Goal: Obtain resource: Obtain resource

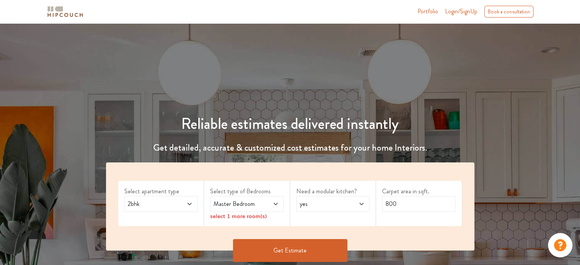
click at [174, 203] on span "2bhk" at bounding box center [151, 204] width 50 height 9
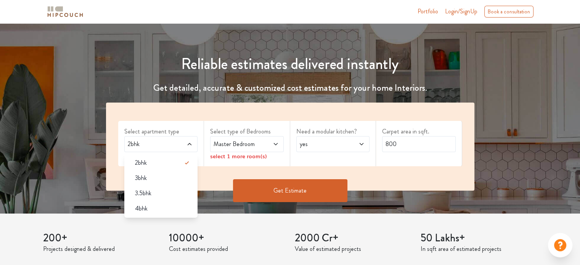
scroll to position [76, 0]
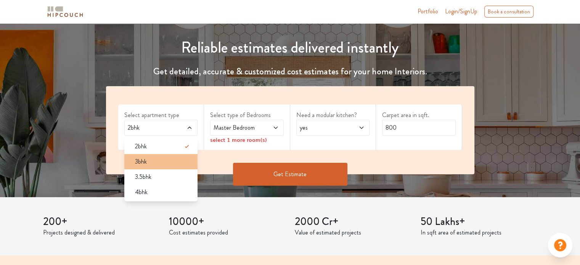
click at [150, 163] on div "3bhk" at bounding box center [163, 161] width 69 height 9
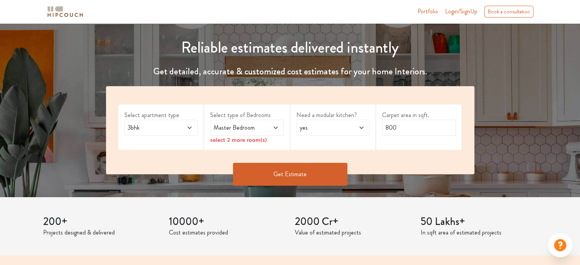
click at [257, 125] on span "Master Bedroom" at bounding box center [237, 127] width 50 height 9
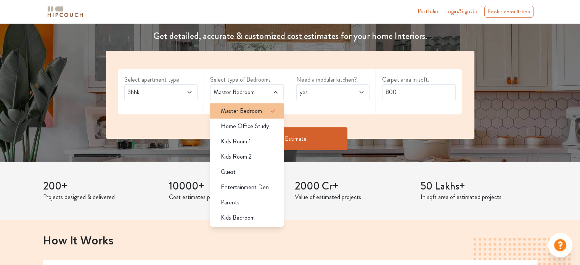
scroll to position [114, 0]
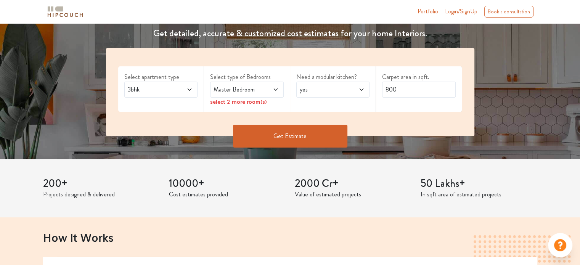
click at [197, 106] on div "Select apartment type 3bhk" at bounding box center [161, 88] width 86 height 45
click at [179, 80] on label "Select apartment type" at bounding box center [161, 77] width 74 height 9
click at [180, 89] on span at bounding box center [184, 89] width 17 height 9
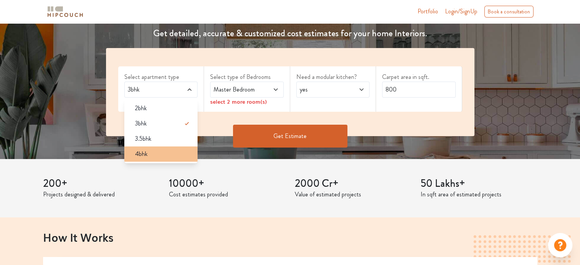
click at [168, 153] on div "4bhk" at bounding box center [163, 154] width 69 height 9
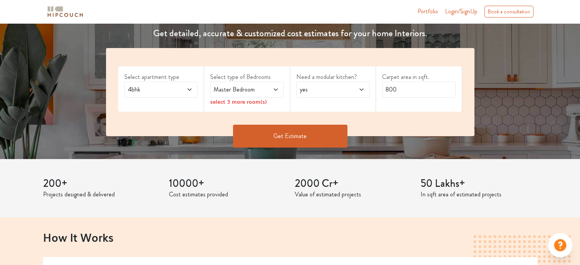
click at [247, 85] on span "Master Bedroom" at bounding box center [237, 89] width 50 height 9
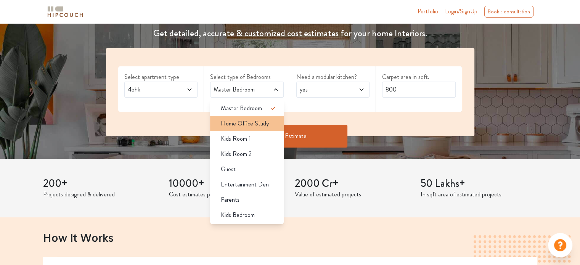
click at [261, 123] on span "Home Office Study" at bounding box center [245, 123] width 48 height 9
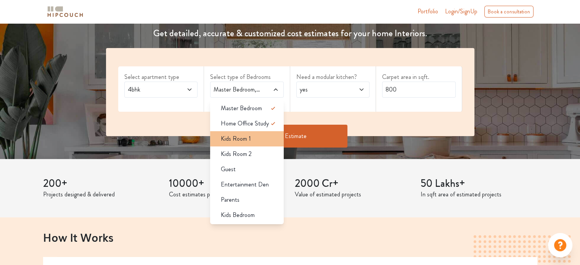
click at [258, 137] on div "Kids Room 1" at bounding box center [249, 138] width 69 height 9
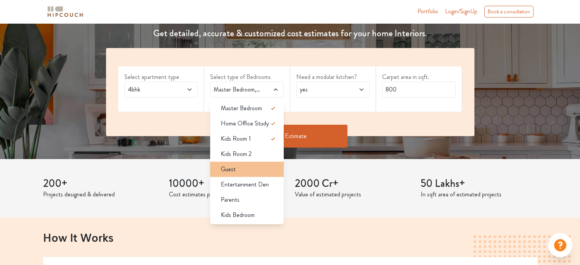
click at [244, 169] on div "Guest" at bounding box center [249, 169] width 69 height 9
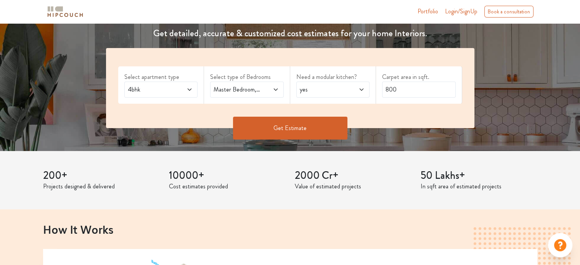
click at [269, 91] on span at bounding box center [270, 89] width 17 height 9
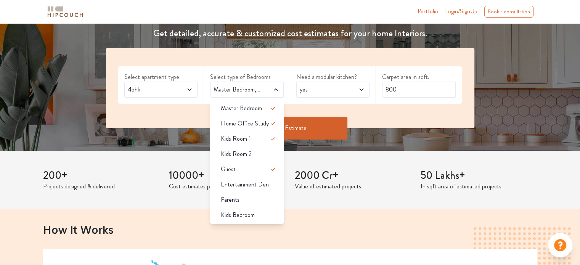
click at [368, 100] on div "Need a modular kitchen? yes" at bounding box center [333, 84] width 86 height 37
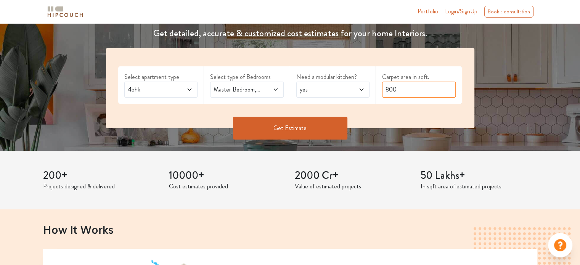
click at [421, 88] on input "800" at bounding box center [419, 90] width 74 height 16
type input "8"
type input "2500"
click at [314, 128] on button "Get Estimate" at bounding box center [290, 128] width 114 height 23
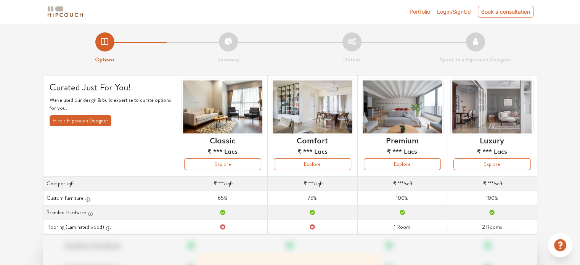
click at [453, 11] on span "Login/SignUp" at bounding box center [454, 11] width 34 height 6
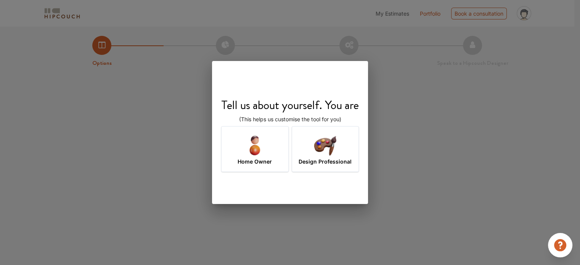
click at [316, 158] on h7 "Design Professional" at bounding box center [325, 162] width 53 height 8
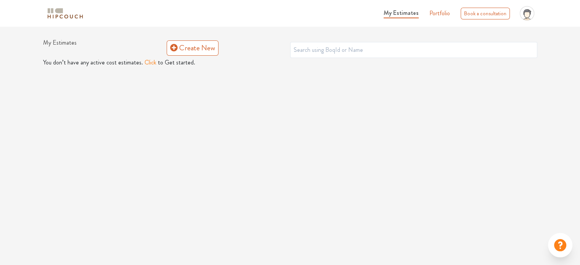
click at [58, 14] on img at bounding box center [65, 13] width 38 height 13
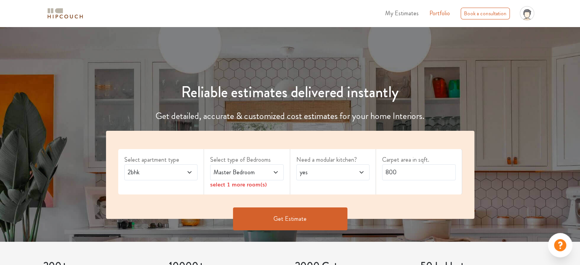
scroll to position [38, 0]
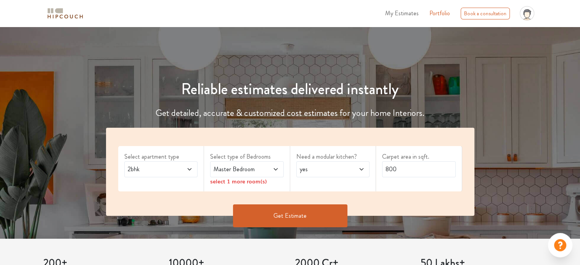
click at [176, 170] on span "2bhk" at bounding box center [151, 169] width 50 height 9
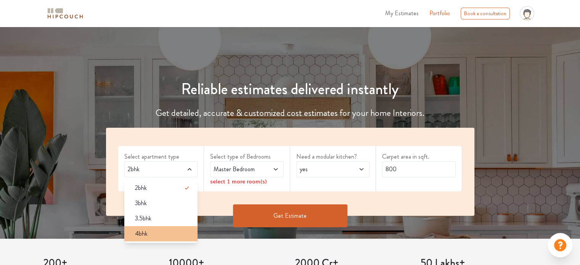
click at [170, 232] on div "4bhk" at bounding box center [163, 233] width 69 height 9
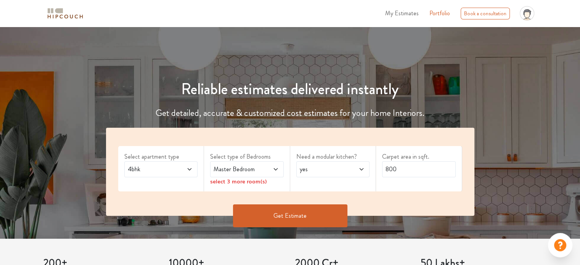
click at [231, 173] on span "Master Bedroom" at bounding box center [237, 169] width 50 height 9
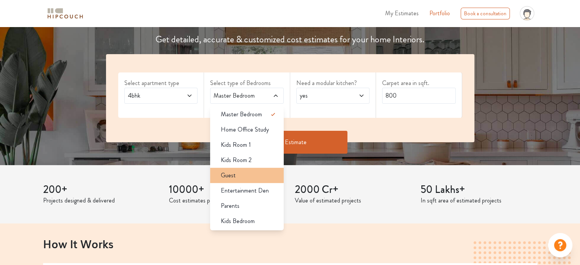
scroll to position [114, 0]
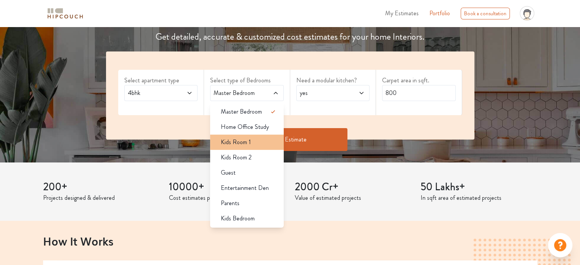
click at [259, 145] on div "Kids Room 1" at bounding box center [249, 142] width 69 height 9
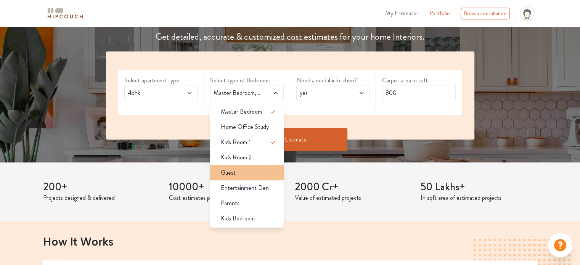
click at [246, 175] on div "Guest" at bounding box center [249, 172] width 69 height 9
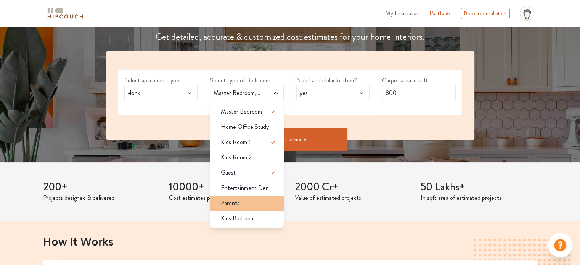
click at [235, 211] on li "Kids Bedroom" at bounding box center [247, 218] width 74 height 15
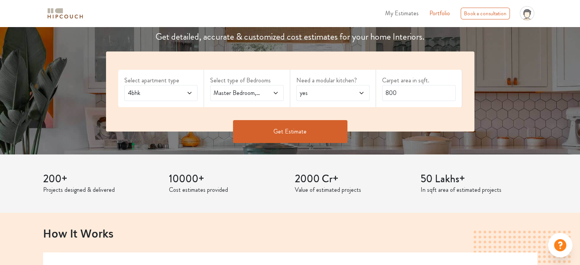
click at [263, 102] on div "Select type of Bedrooms Master Bedroom,Kids Room 1,Guest,Kids Bedroom" at bounding box center [247, 88] width 86 height 37
click at [263, 99] on div "Master Bedroom,Kids Room 1,Guest,Kids Bedroom" at bounding box center [247, 93] width 74 height 16
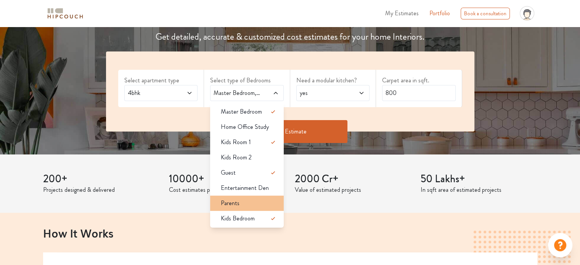
click at [253, 199] on div "Parents" at bounding box center [249, 203] width 69 height 9
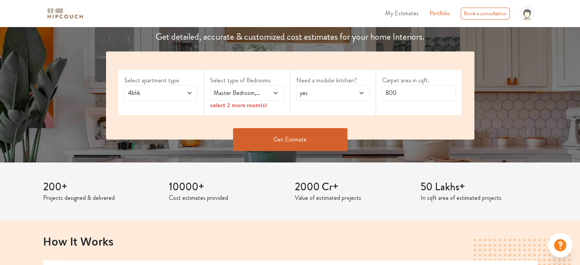
click at [271, 96] on span at bounding box center [270, 93] width 17 height 9
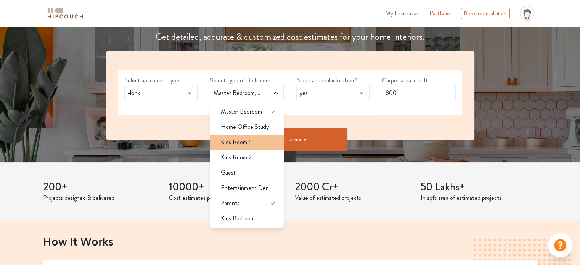
click at [255, 144] on div "Kids Room 1" at bounding box center [249, 142] width 69 height 9
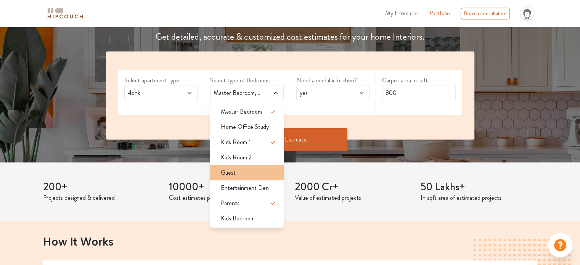
click at [251, 172] on div "Guest" at bounding box center [249, 172] width 69 height 9
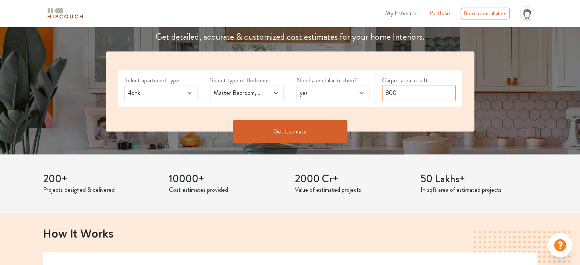
click at [408, 91] on input "800" at bounding box center [419, 93] width 74 height 16
type input "2500"
click at [329, 135] on button "Get Estimate" at bounding box center [290, 131] width 114 height 23
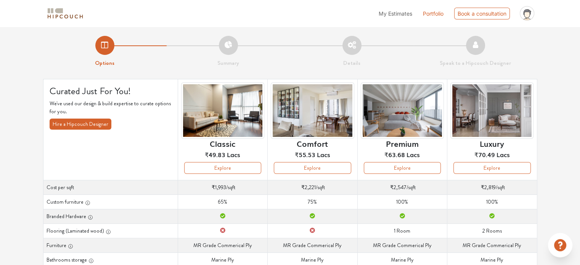
drag, startPoint x: 413, startPoint y: 168, endPoint x: 386, endPoint y: 62, distance: 109.3
click at [386, 62] on li "Details" at bounding box center [352, 52] width 124 height 32
click at [398, 169] on button "Explore" at bounding box center [402, 168] width 77 height 12
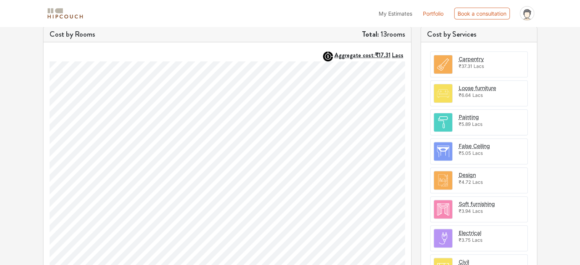
scroll to position [229, 0]
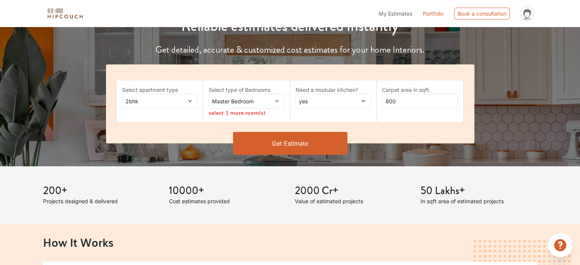
scroll to position [114, 0]
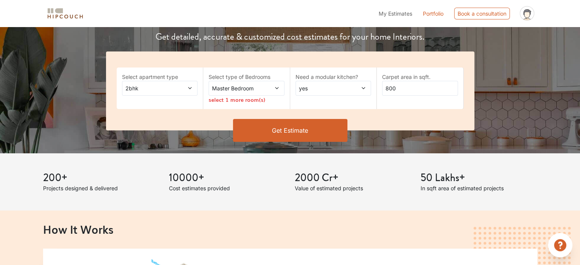
click at [166, 88] on span "2bhk" at bounding box center [150, 88] width 52 height 8
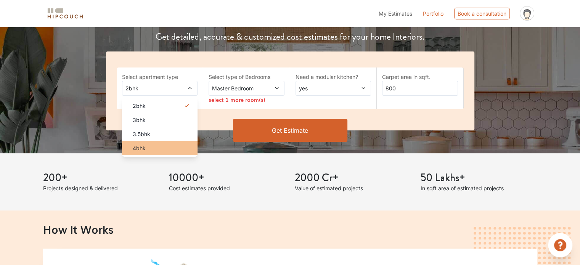
click at [162, 146] on div "4bhk" at bounding box center [162, 148] width 71 height 8
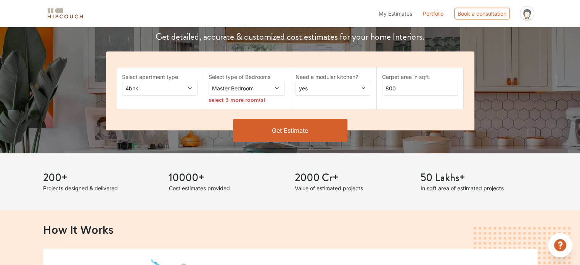
click at [229, 89] on span "Master Bedroom" at bounding box center [237, 88] width 52 height 8
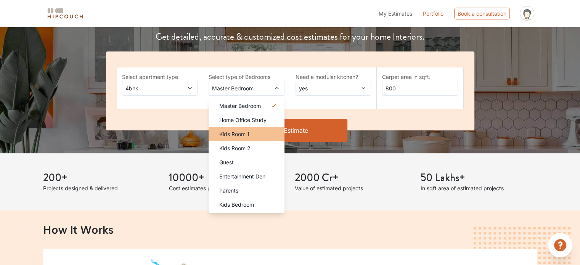
click at [236, 132] on span "Kids Room 1" at bounding box center [234, 134] width 30 height 8
click at [163, 93] on div "4bhk" at bounding box center [160, 88] width 76 height 15
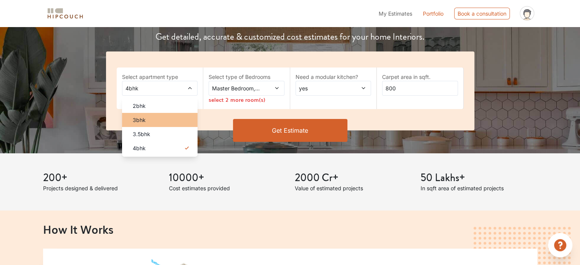
click at [165, 115] on li "3bhk" at bounding box center [160, 120] width 76 height 14
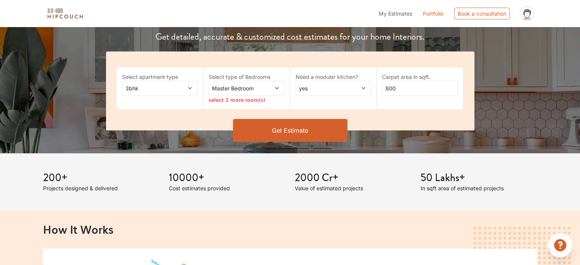
click at [247, 90] on span "Master Bedroom" at bounding box center [237, 88] width 52 height 8
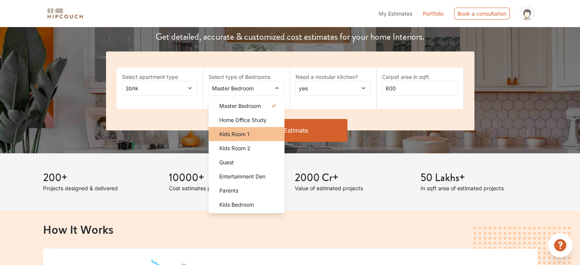
click at [252, 131] on div "Kids Room 1" at bounding box center [248, 134] width 71 height 8
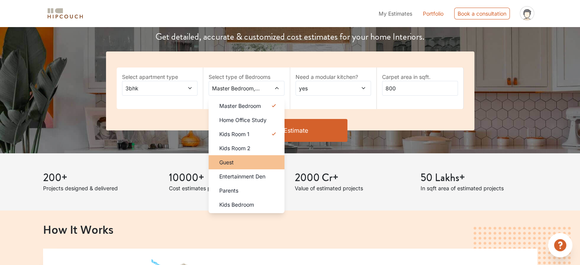
click at [255, 163] on div "Guest" at bounding box center [248, 162] width 71 height 8
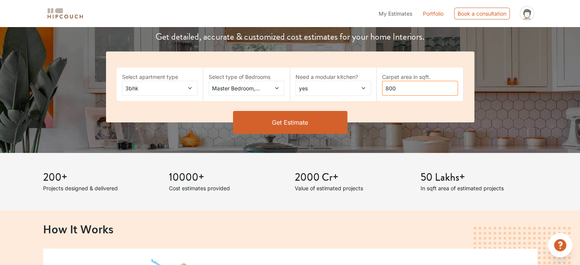
click at [404, 89] on input "800" at bounding box center [420, 88] width 76 height 15
type input "1500"
click at [277, 138] on div "Get Estimate" at bounding box center [291, 133] width 378 height 23
click at [284, 123] on button "Get Estimate" at bounding box center [290, 122] width 114 height 23
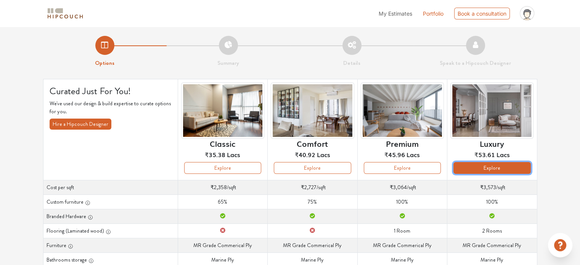
click at [489, 162] on button "Explore" at bounding box center [492, 168] width 77 height 12
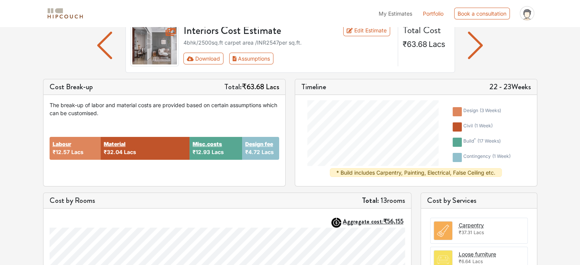
scroll to position [76, 0]
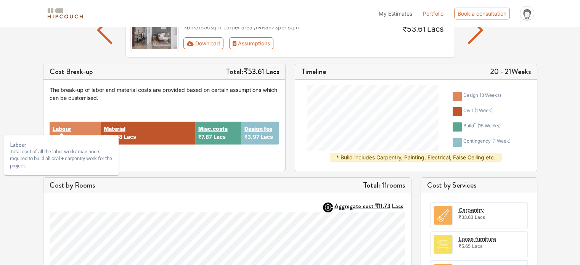
click at [64, 131] on strong "Labour" at bounding box center [62, 129] width 19 height 8
click at [63, 127] on strong "Labour" at bounding box center [62, 129] width 19 height 8
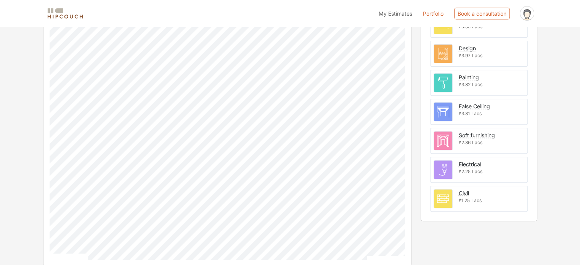
scroll to position [299, 0]
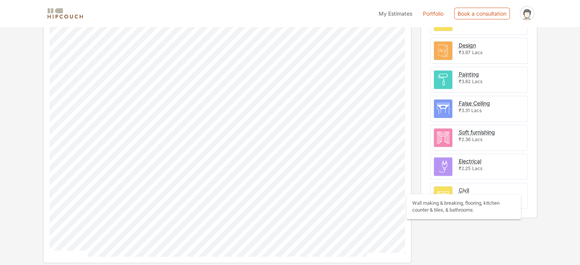
click at [466, 186] on div "Civil" at bounding box center [464, 190] width 10 height 8
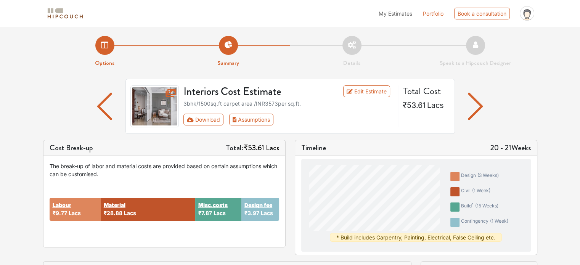
click at [419, 98] on div "Total Cost ₹53.61 Lacs" at bounding box center [425, 106] width 55 height 42
click at [478, 112] on img "button" at bounding box center [475, 106] width 15 height 27
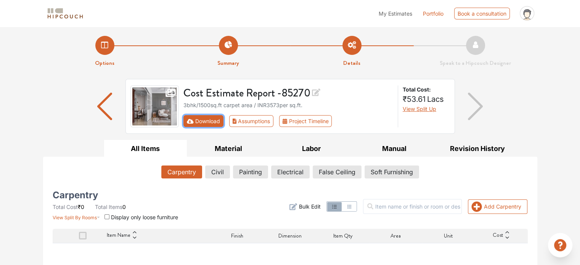
click at [207, 123] on button "Download" at bounding box center [204, 121] width 40 height 12
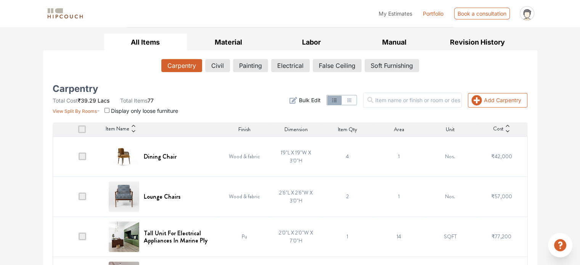
scroll to position [98, 0]
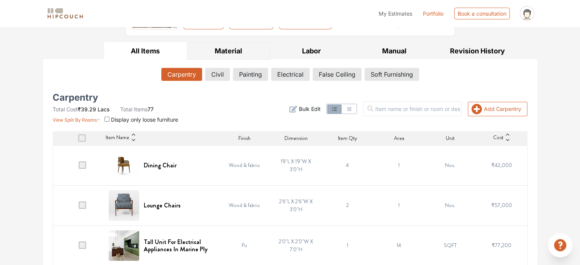
click at [229, 51] on button "Material" at bounding box center [228, 50] width 83 height 17
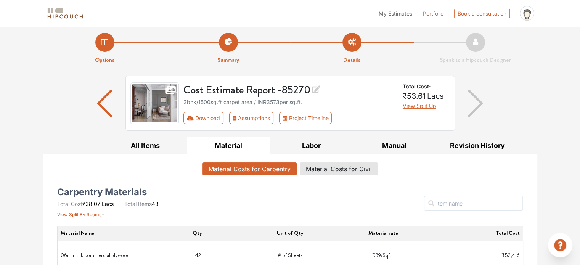
scroll to position [0, 0]
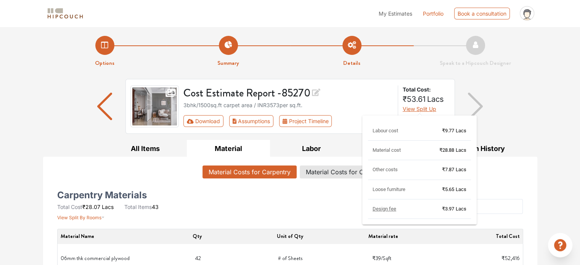
click at [425, 111] on span "View Split Up" at bounding box center [420, 109] width 34 height 6
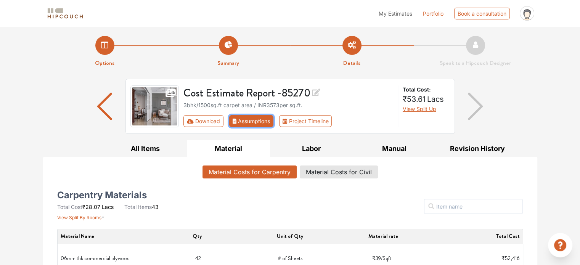
click at [259, 122] on button "Assumptions" at bounding box center [251, 121] width 45 height 12
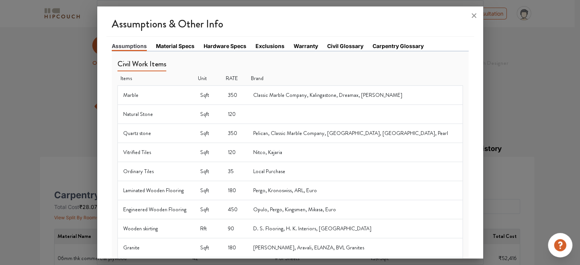
click at [233, 47] on link "Hardware Specs" at bounding box center [225, 46] width 43 height 8
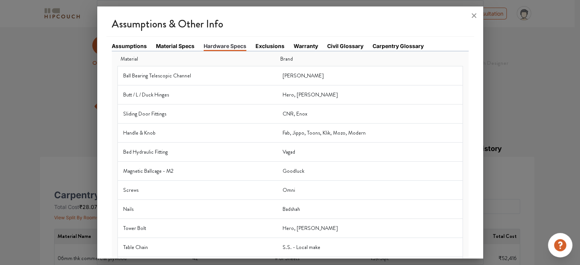
click at [266, 39] on div "Assumptions Material Specs Hardware Specs Exclusions Warranty Civil Glossary Ca…" at bounding box center [290, 229] width 368 height 385
click at [269, 44] on link "Exclusions" at bounding box center [270, 46] width 29 height 8
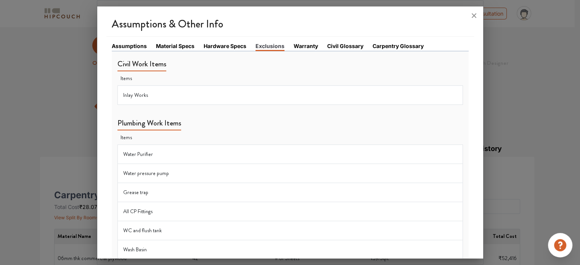
click at [299, 45] on link "Warranty" at bounding box center [306, 46] width 24 height 8
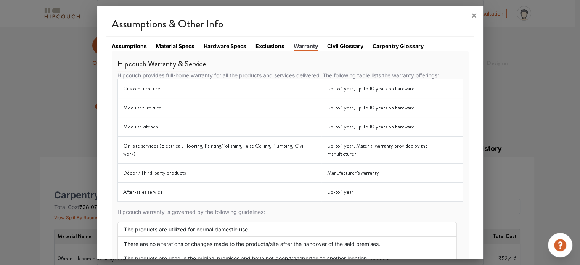
click at [328, 47] on link "Civil Glossary" at bounding box center [345, 46] width 36 height 8
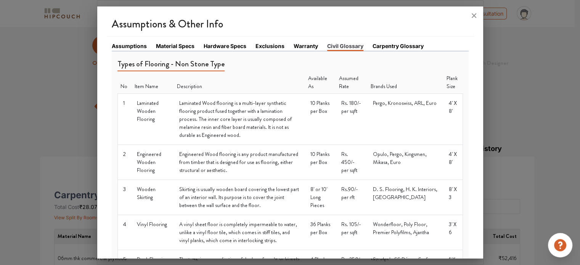
click at [378, 47] on link "Carpentry Glossary" at bounding box center [398, 46] width 51 height 8
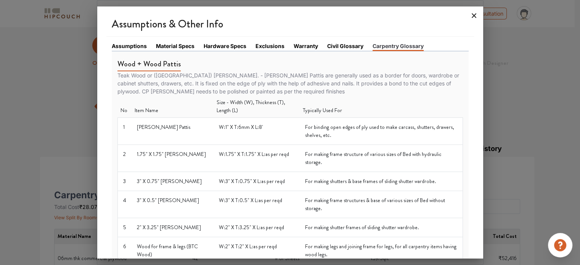
click at [474, 16] on icon at bounding box center [474, 16] width 12 height 12
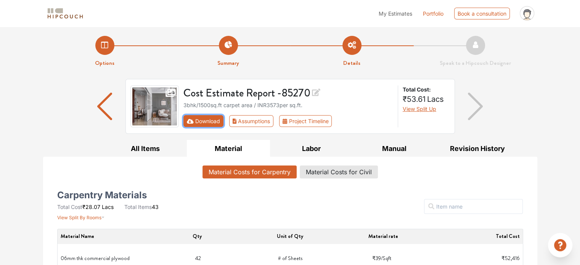
click at [203, 124] on button "Download" at bounding box center [204, 121] width 40 height 12
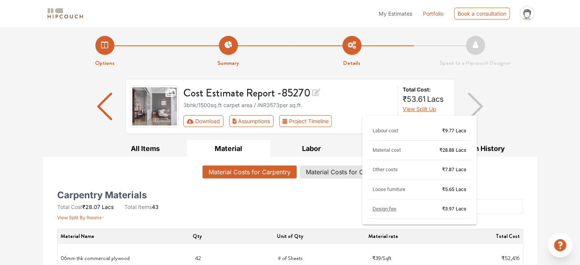
click at [414, 107] on span "View Split Up" at bounding box center [420, 109] width 34 height 6
click at [416, 105] on button "View Split Up" at bounding box center [420, 109] width 34 height 8
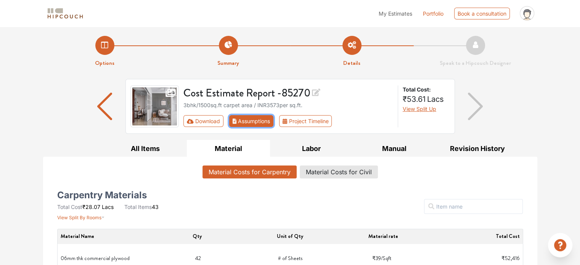
click at [246, 123] on button "Assumptions" at bounding box center [251, 121] width 45 height 12
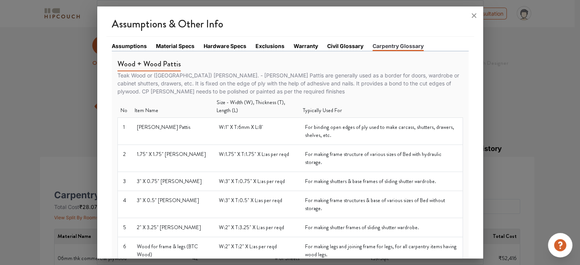
click at [177, 45] on link "Material Specs" at bounding box center [175, 46] width 39 height 8
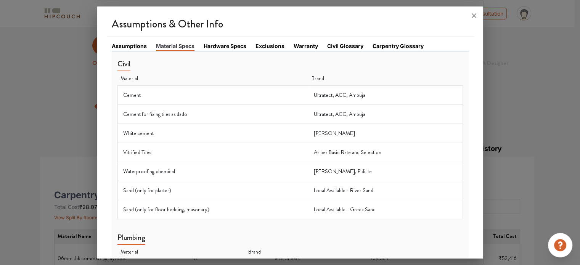
click at [242, 50] on li "Hardware Specs" at bounding box center [230, 46] width 52 height 9
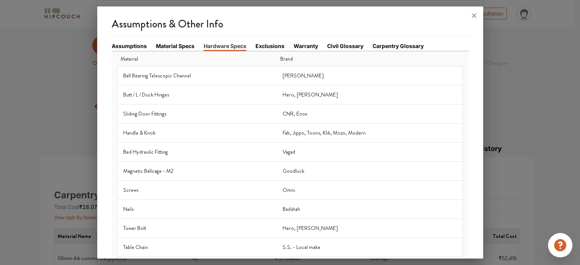
click at [285, 47] on li "Exclusions" at bounding box center [275, 46] width 38 height 9
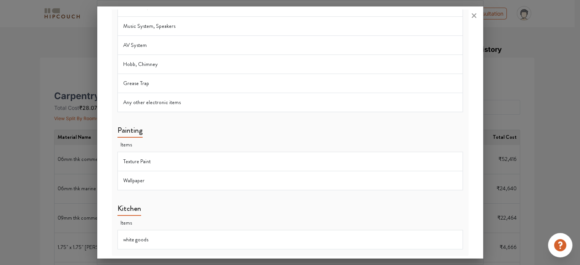
scroll to position [191, 0]
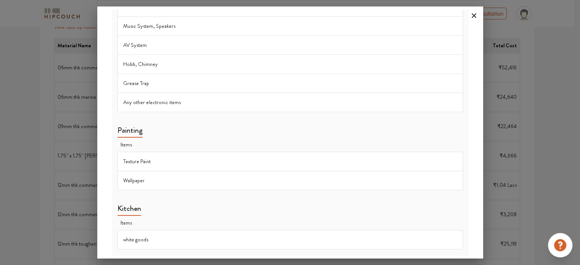
click at [473, 15] on icon at bounding box center [474, 16] width 12 height 12
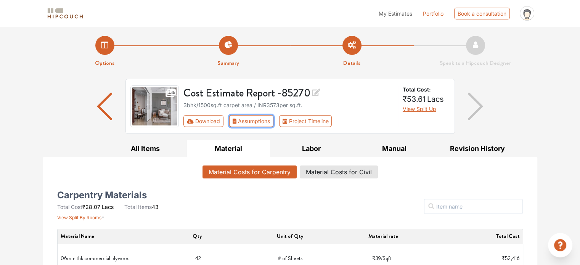
scroll to position [0, 0]
click at [214, 125] on button "Download" at bounding box center [204, 121] width 40 height 12
click at [101, 106] on img "button" at bounding box center [104, 106] width 15 height 27
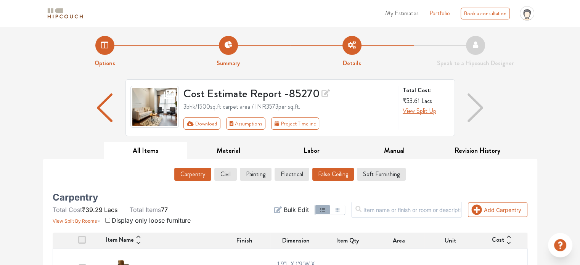
click at [337, 175] on button "False Ceiling" at bounding box center [334, 174] width 42 height 13
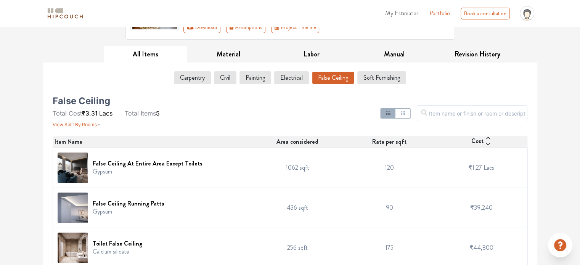
scroll to position [32, 0]
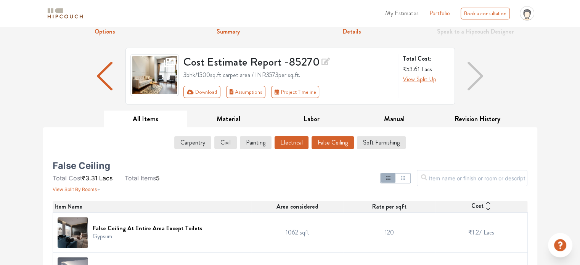
click at [300, 143] on button "Electrical" at bounding box center [292, 142] width 34 height 13
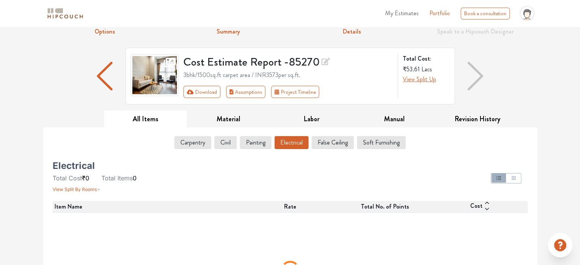
scroll to position [24, 0]
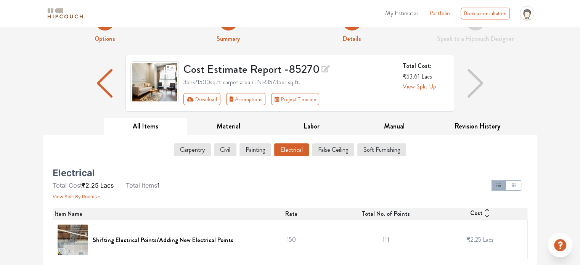
click at [390, 187] on div at bounding box center [371, 185] width 323 height 31
click at [283, 168] on div "Electrical Total Cost ₹2.25 Lacs Total Items 1 View Split By Rooms Item Name Ra…" at bounding box center [290, 212] width 485 height 98
click at [247, 148] on button "Painting" at bounding box center [255, 149] width 31 height 13
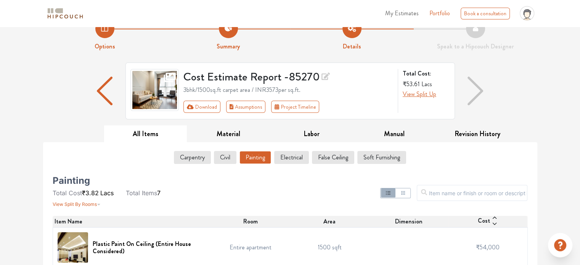
scroll to position [0, 0]
